Goal: Information Seeking & Learning: Learn about a topic

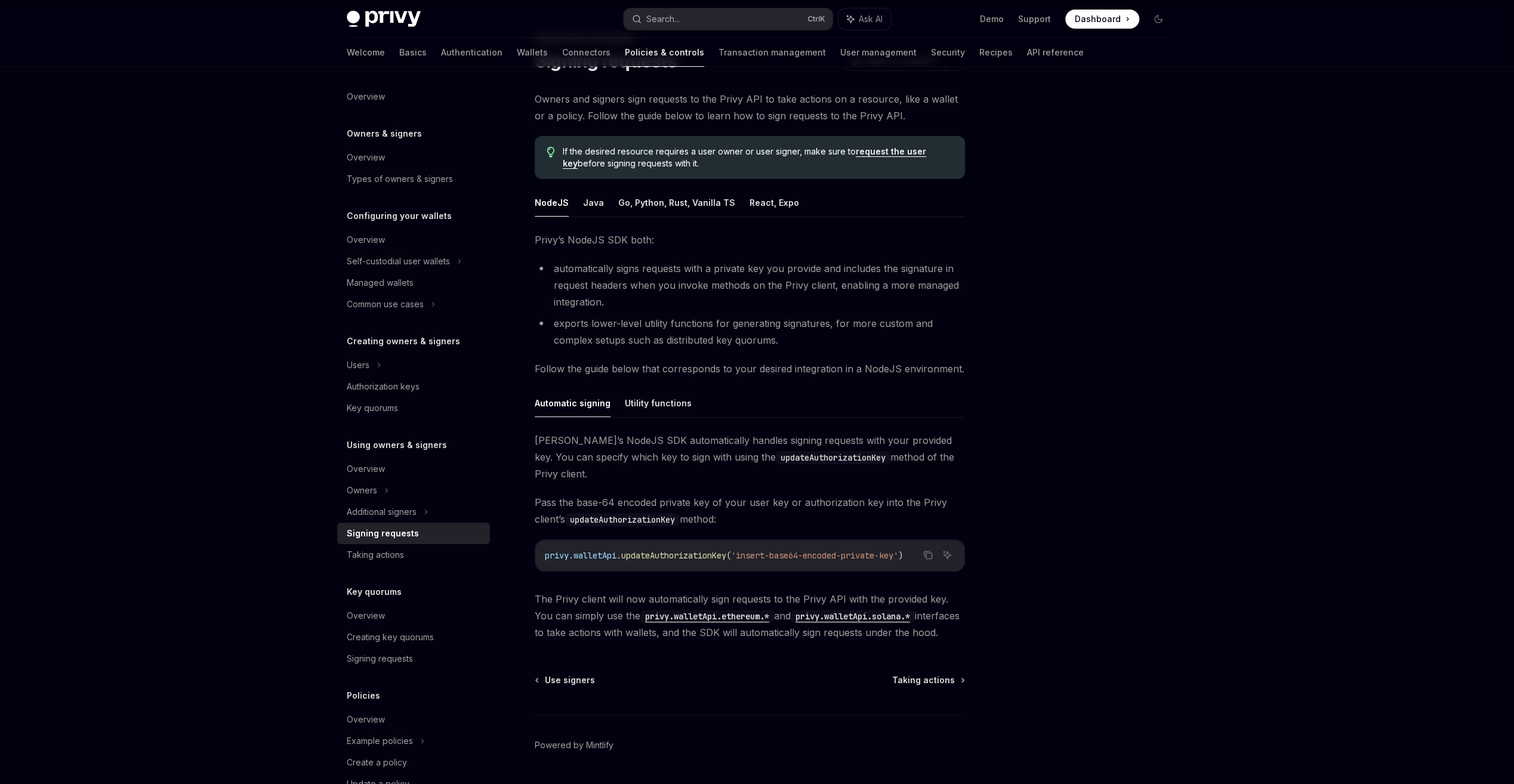
scroll to position [75, 0]
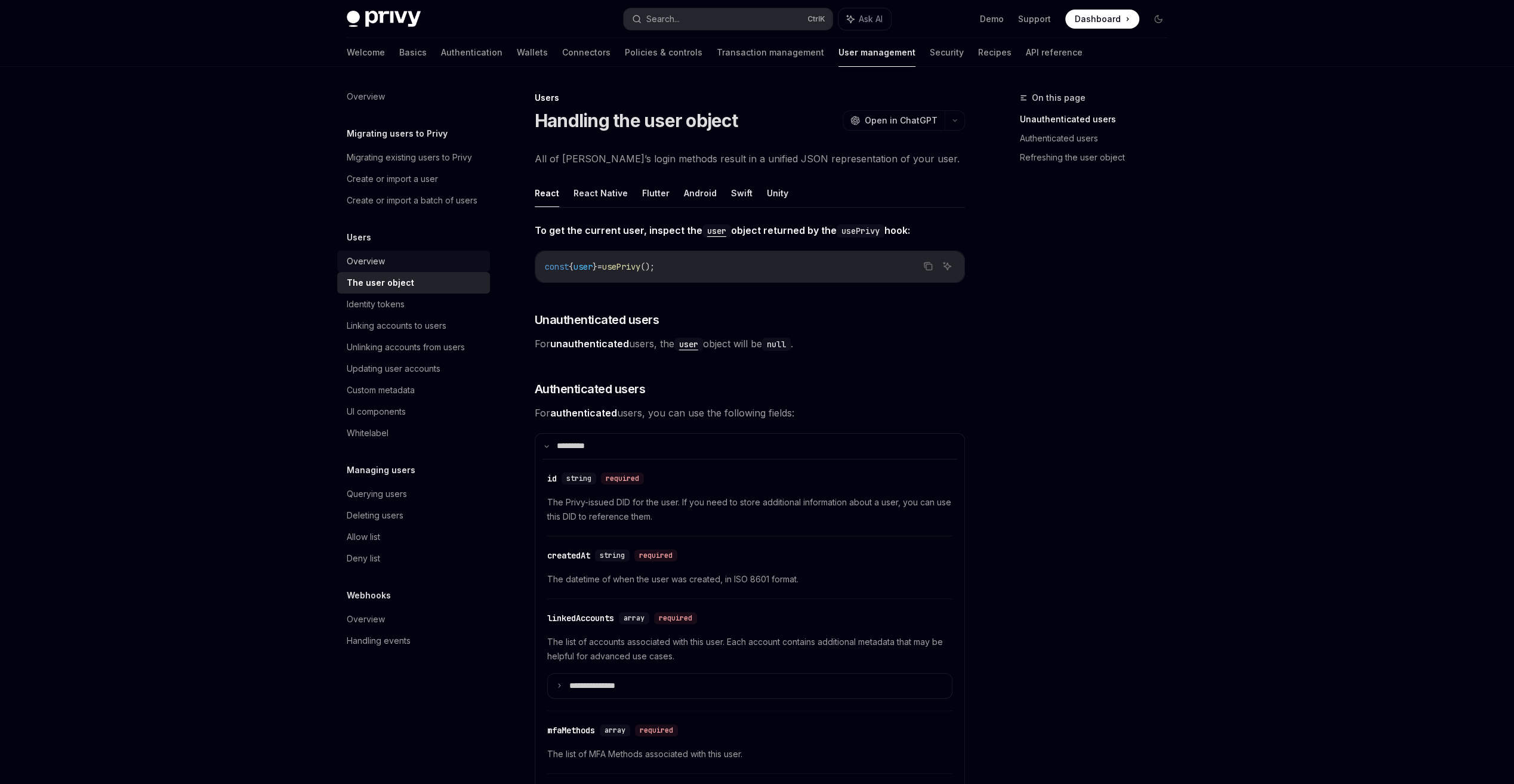
click at [408, 255] on div "Overview" at bounding box center [414, 261] width 136 height 14
type textarea "*"
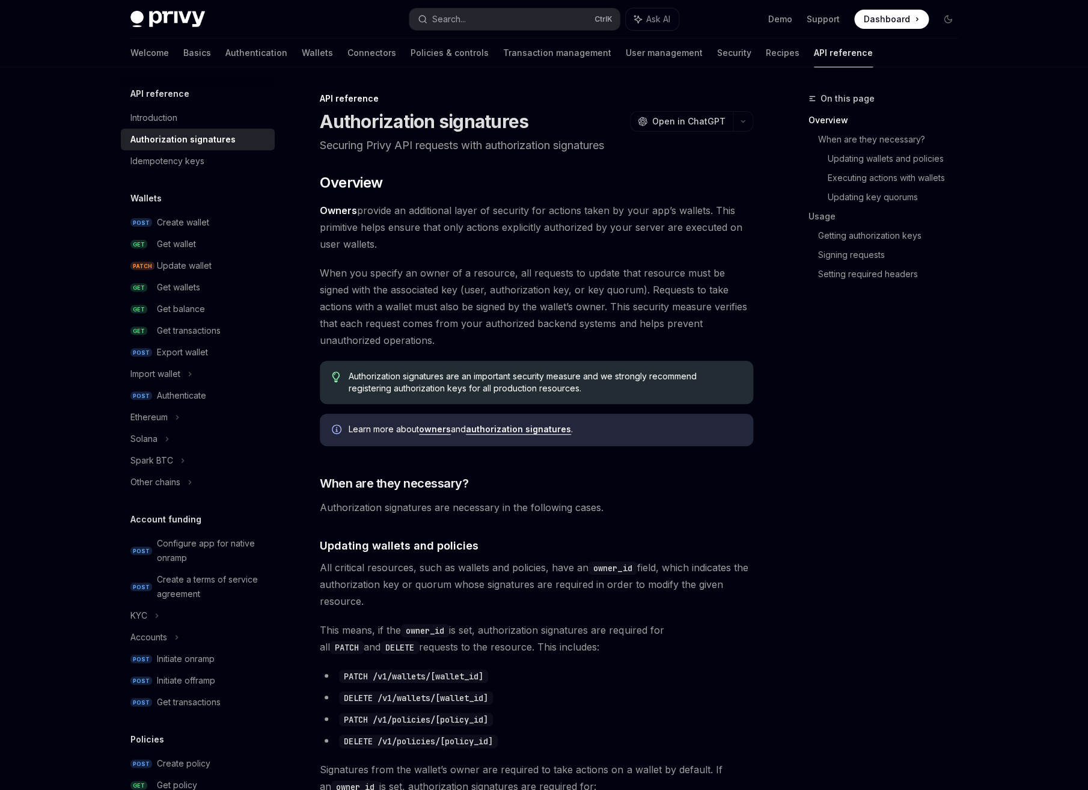
type textarea "*"
